Goal: Information Seeking & Learning: Learn about a topic

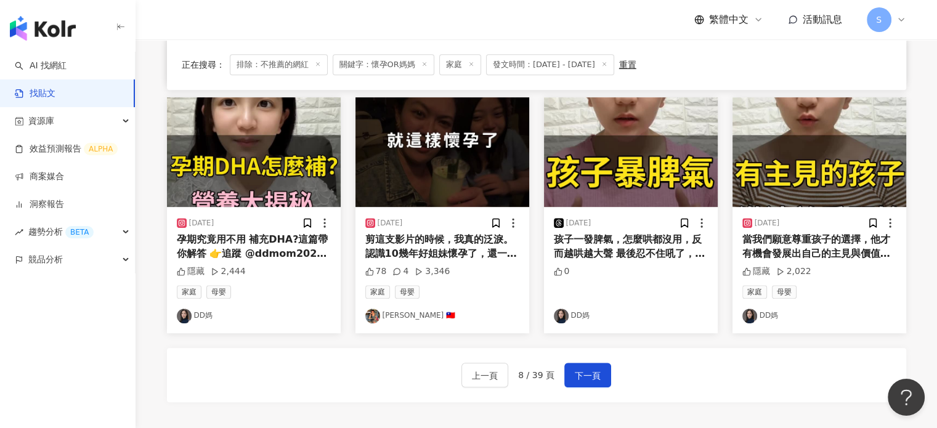
scroll to position [670, 0]
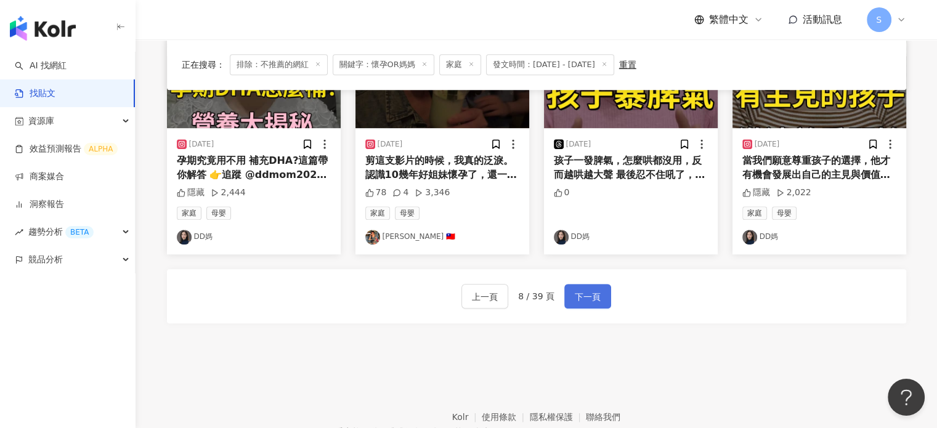
click at [571, 295] on button "下一頁" at bounding box center [587, 296] width 47 height 25
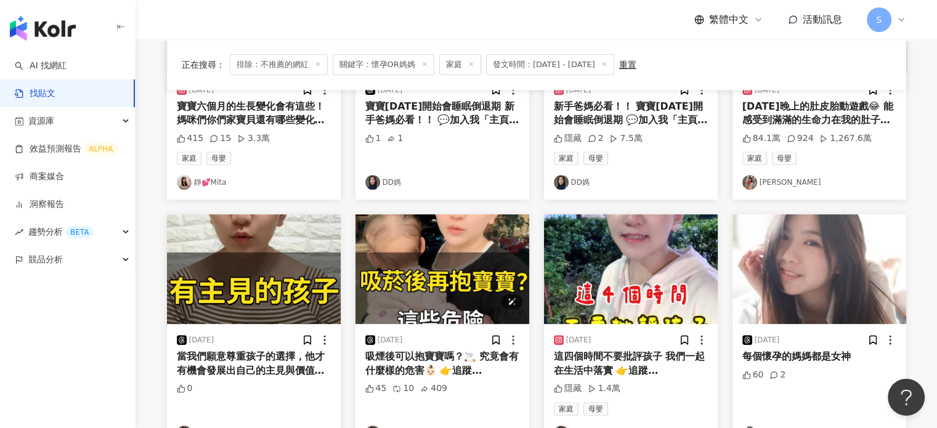
scroll to position [508, 0]
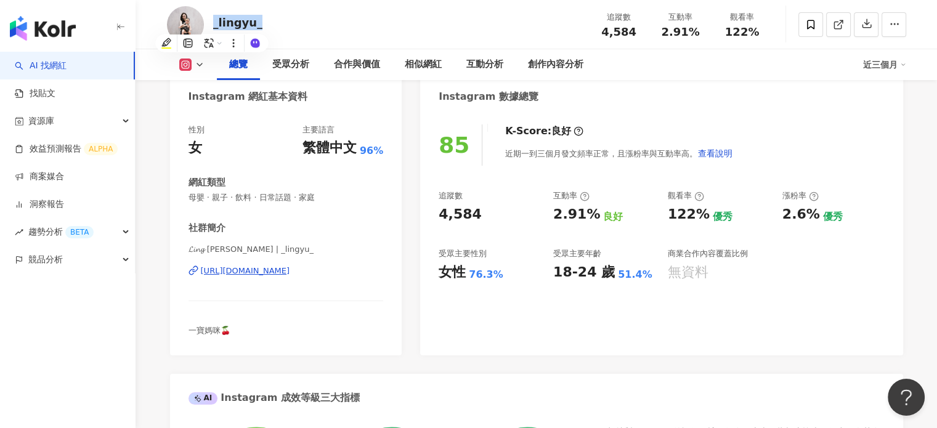
scroll to position [123, 0]
drag, startPoint x: 332, startPoint y: 14, endPoint x: 307, endPoint y: 10, distance: 24.9
click at [332, 14] on div "_lingyu_ 追蹤數 4,584 互動率 2.91% 觀看率 122%" at bounding box center [536, 24] width 788 height 49
